Goal: Task Accomplishment & Management: Manage account settings

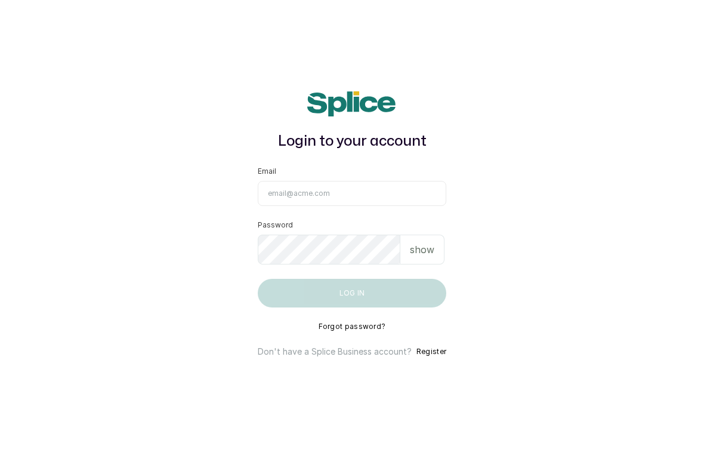
click at [314, 197] on input "Email" at bounding box center [352, 193] width 189 height 25
type input "[EMAIL_ADDRESS][DOMAIN_NAME]"
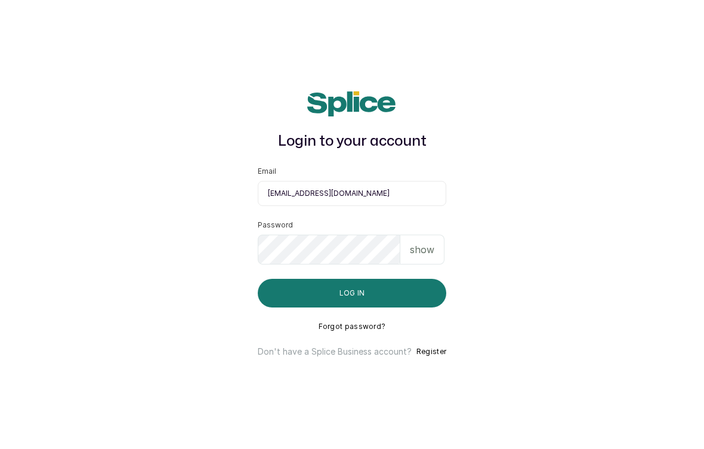
click at [430, 257] on p "show" at bounding box center [422, 249] width 24 height 14
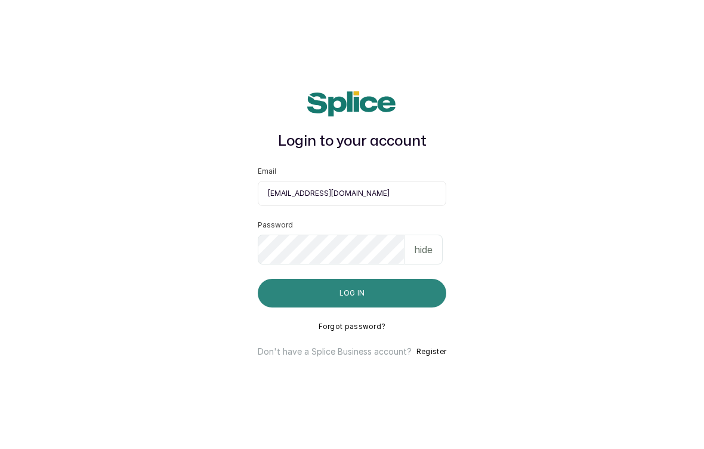
click at [407, 295] on button "Log in" at bounding box center [352, 293] width 189 height 29
